Goal: Check status: Check status

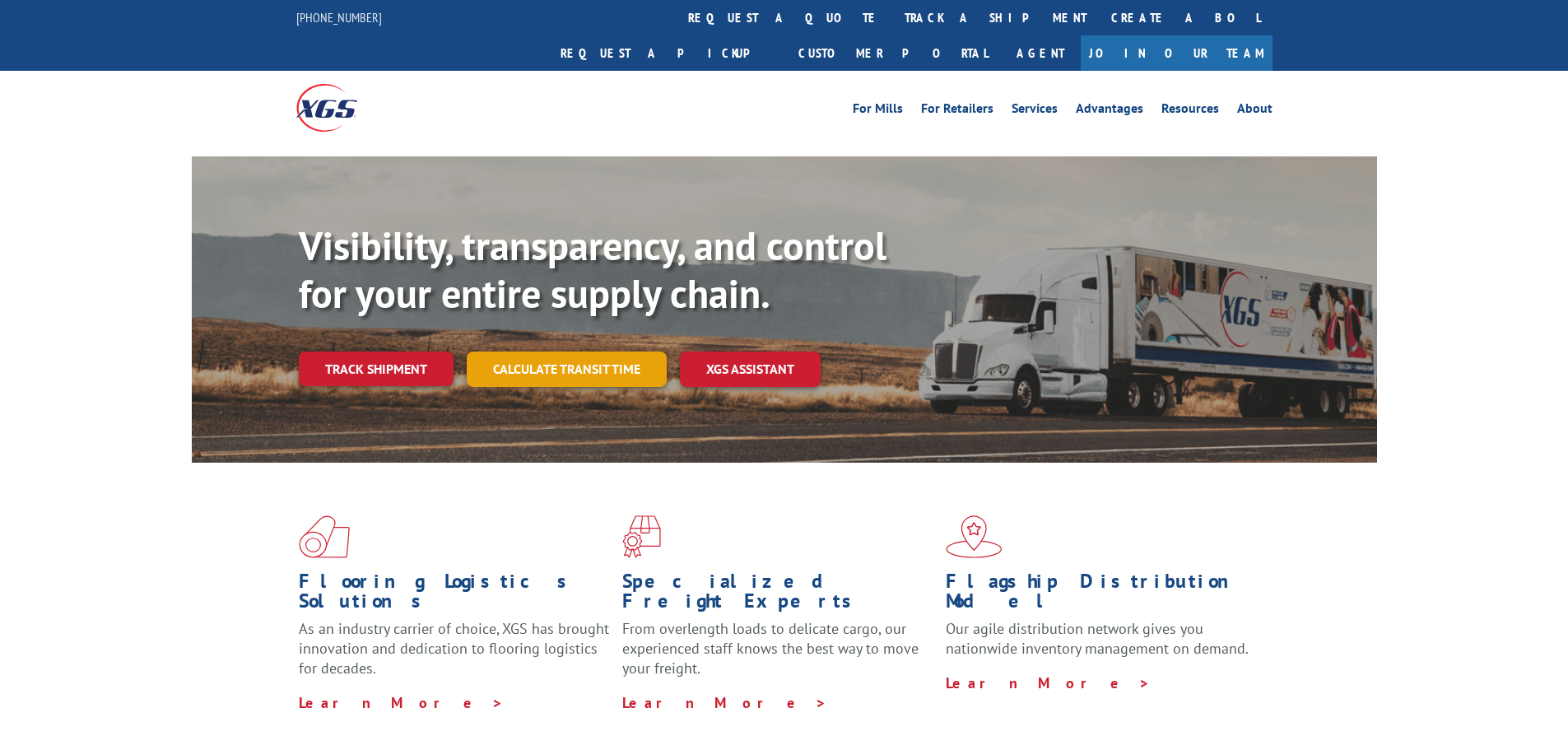
click at [617, 352] on link "Calculate transit time" at bounding box center [566, 369] width 200 height 35
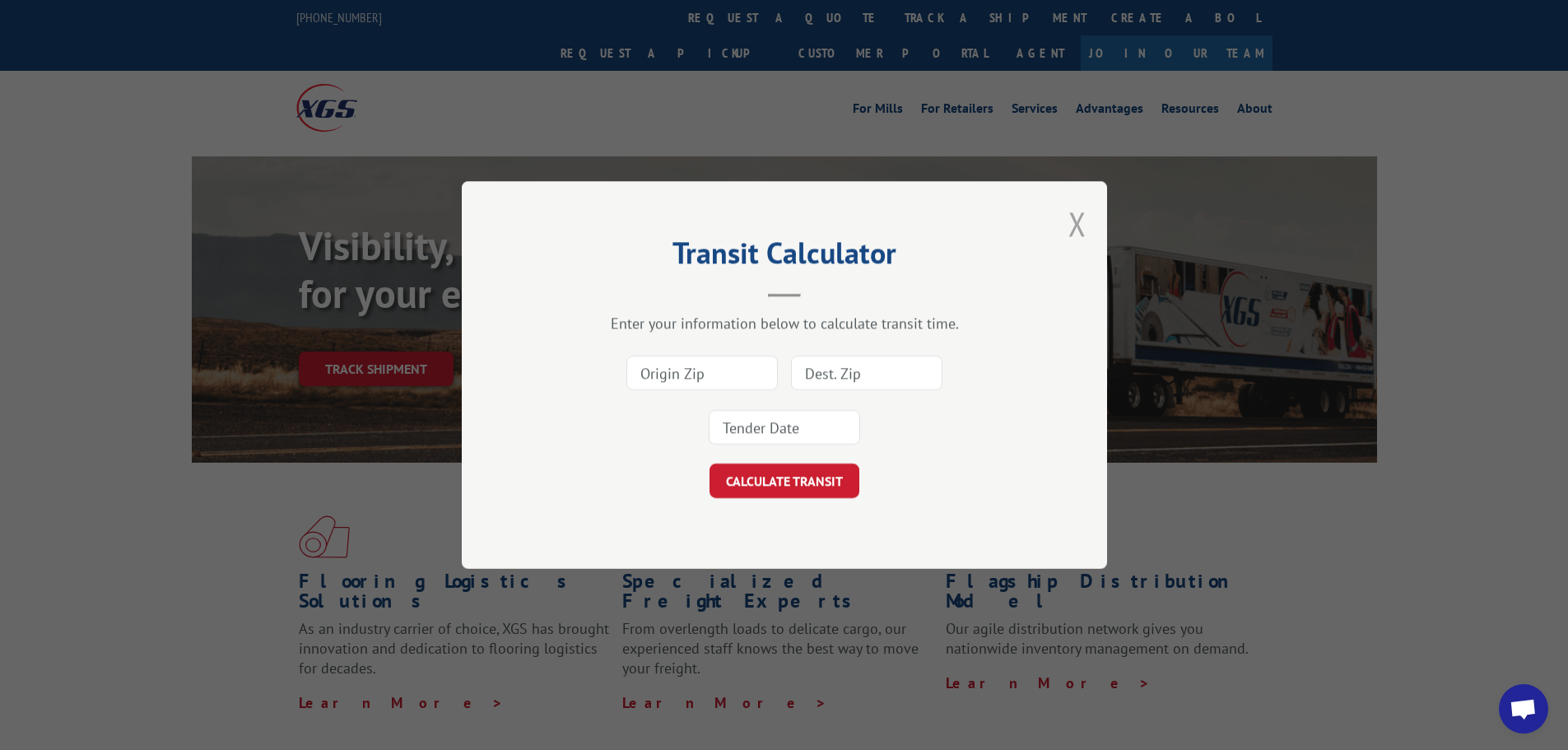
drag, startPoint x: 1076, startPoint y: 232, endPoint x: 910, endPoint y: 106, distance: 208.4
click at [1076, 230] on button "Close modal" at bounding box center [1077, 223] width 18 height 44
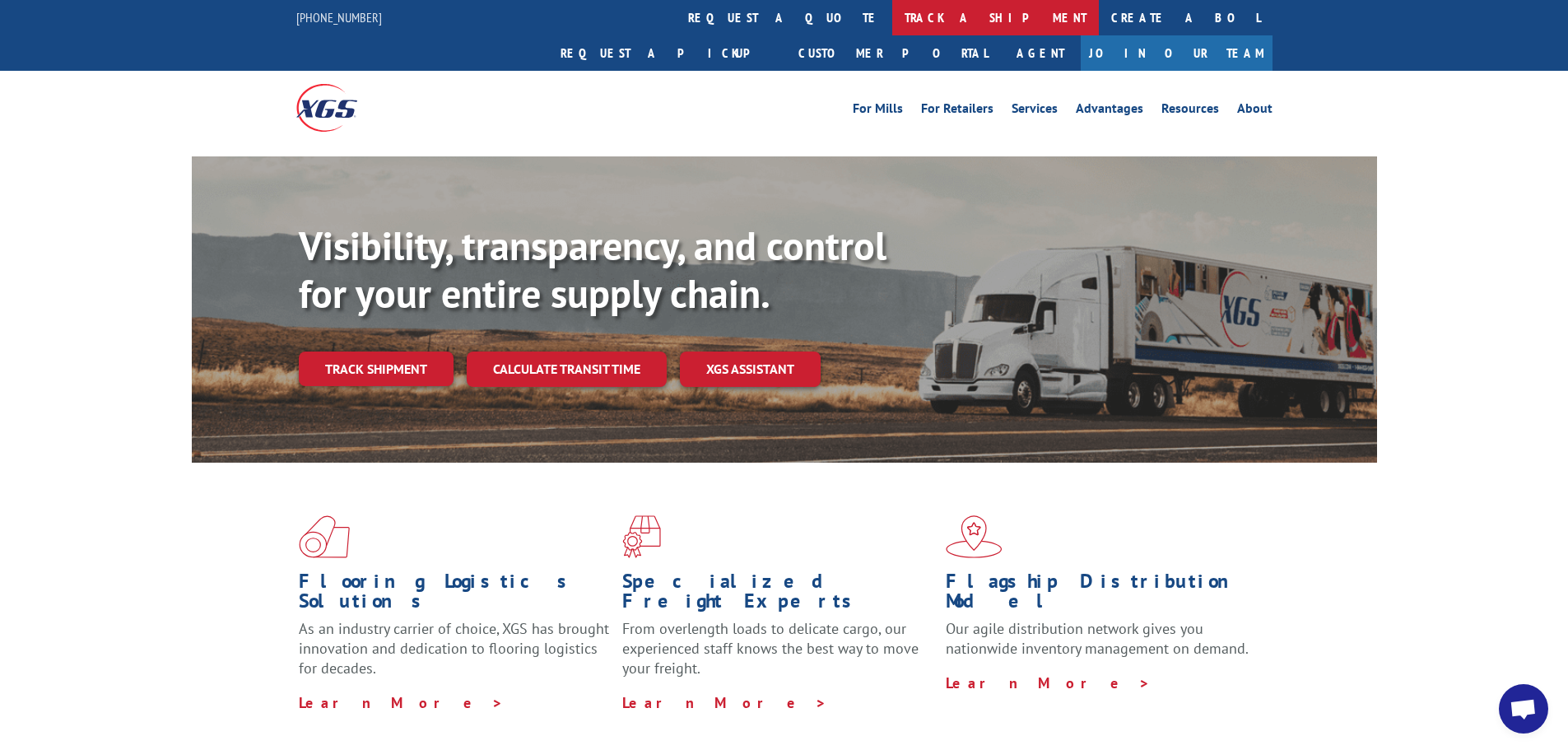
click at [675, 18] on link "request a quote" at bounding box center [784, 18] width 216 height 35
click at [892, 22] on link "track a shipment" at bounding box center [995, 18] width 206 height 35
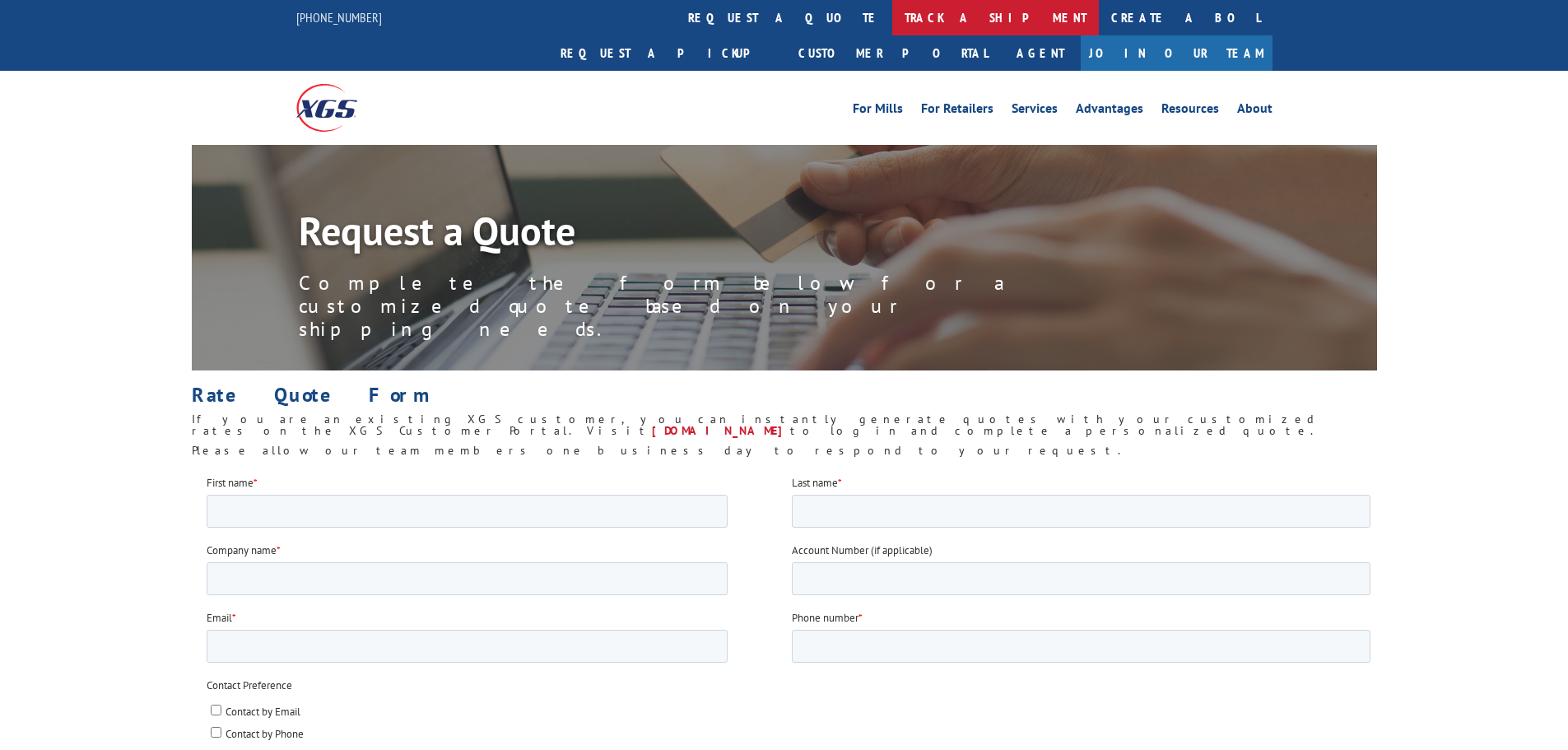
click at [892, 22] on link "track a shipment" at bounding box center [995, 18] width 206 height 35
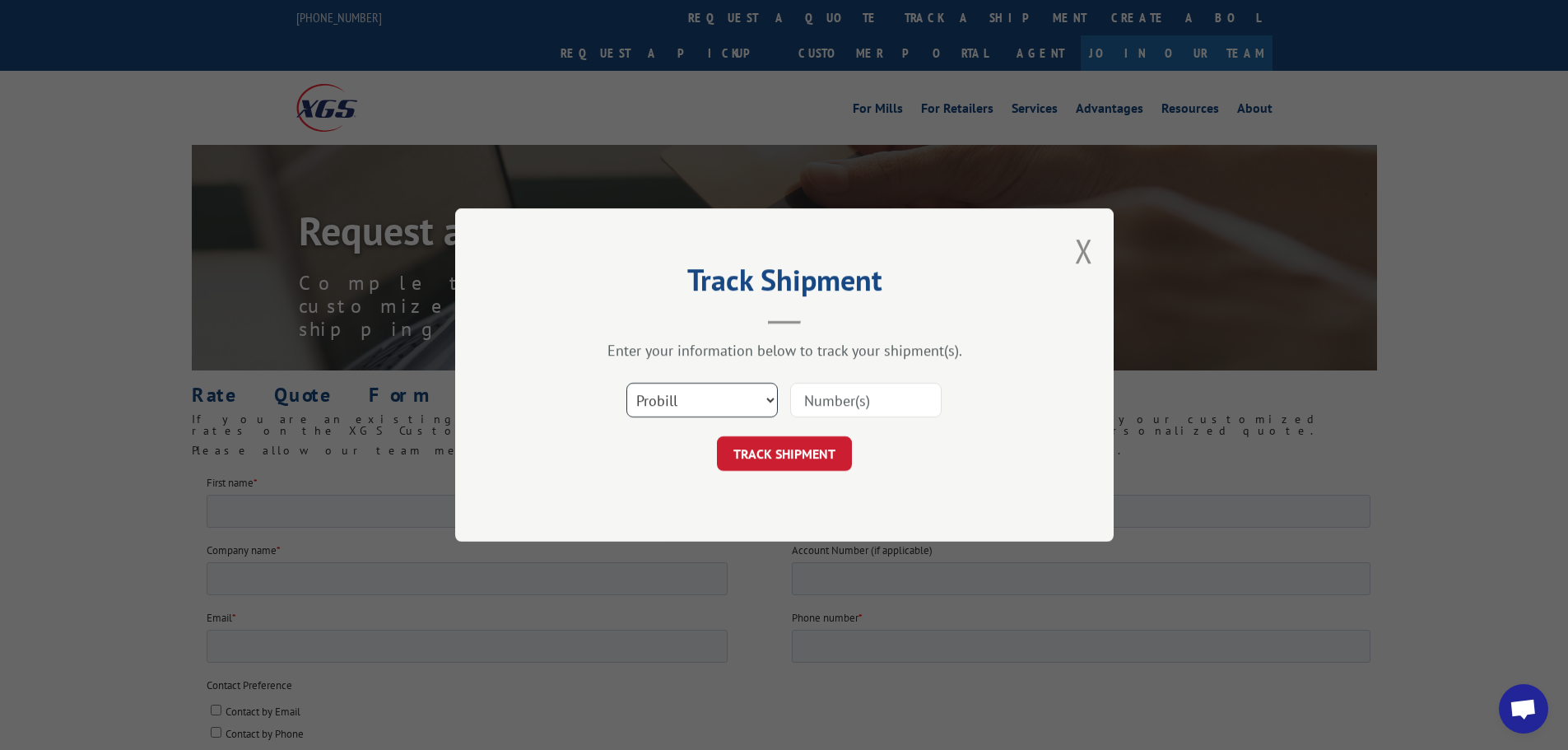
click at [709, 395] on select "Select category... Probill BOL PO" at bounding box center [701, 399] width 151 height 34
select select "bol"
click at [626, 383] on select "Select category... Probill BOL PO" at bounding box center [701, 399] width 151 height 34
click at [822, 409] on input at bounding box center [866, 399] width 151 height 34
paste input "471618"
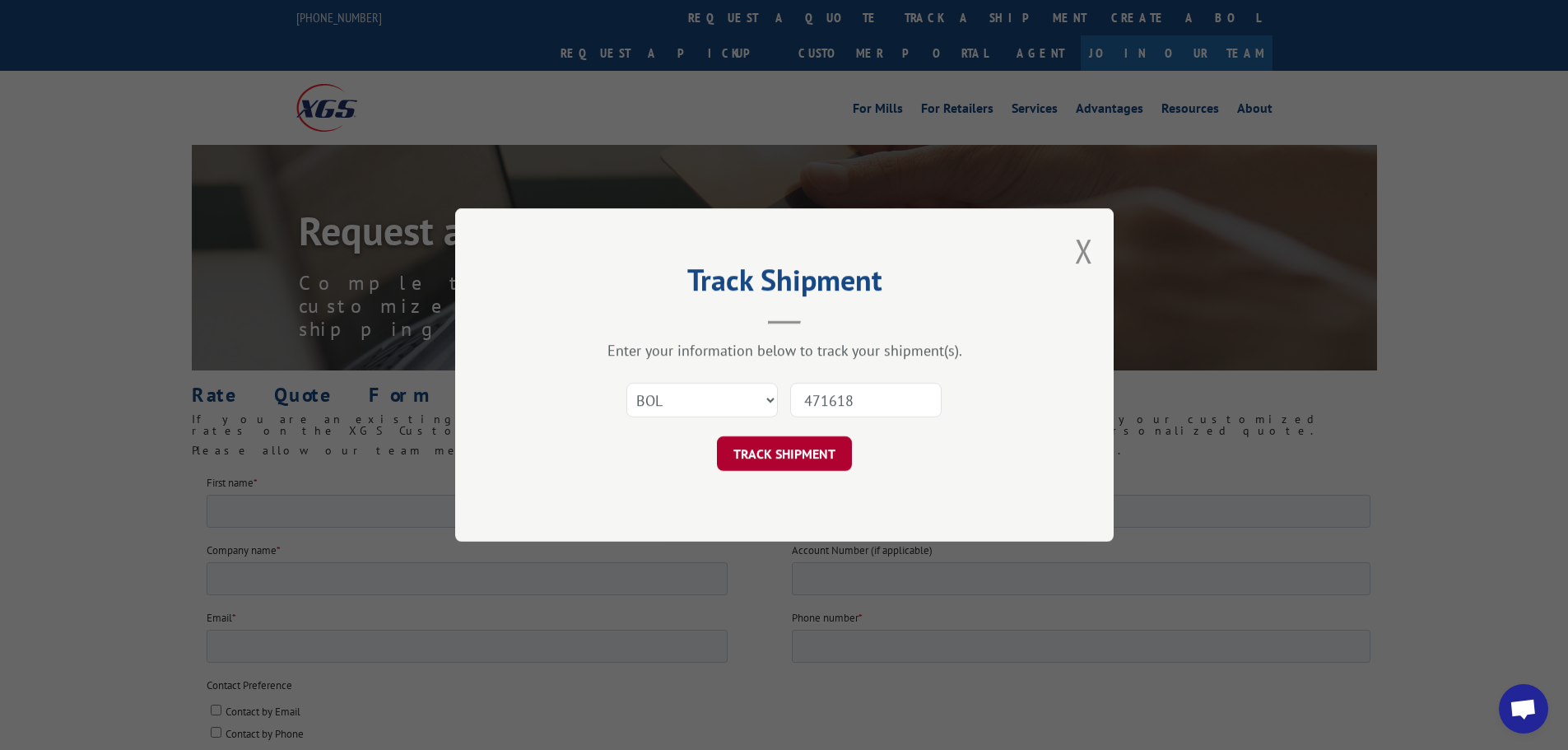
type input "471618"
drag, startPoint x: 776, startPoint y: 463, endPoint x: 413, endPoint y: 418, distance: 365.8
click at [775, 462] on button "TRACK SHIPMENT" at bounding box center [784, 453] width 135 height 34
